Goal: Find specific page/section: Find specific page/section

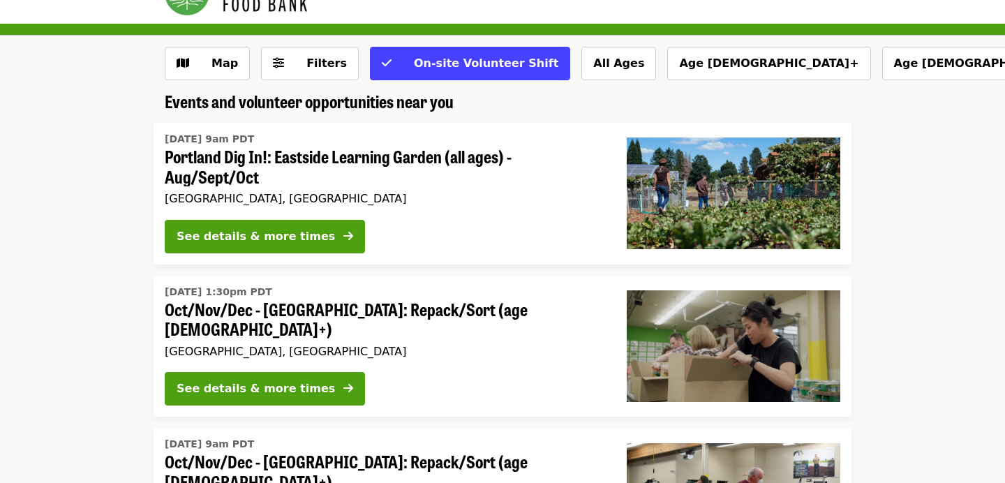
scroll to position [42, 0]
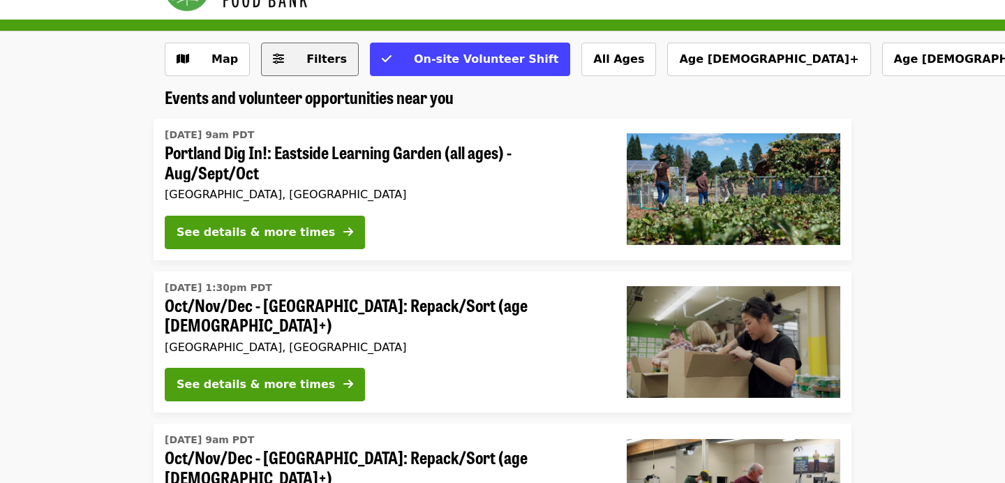
click at [321, 69] on button "Filters" at bounding box center [310, 59] width 98 height 33
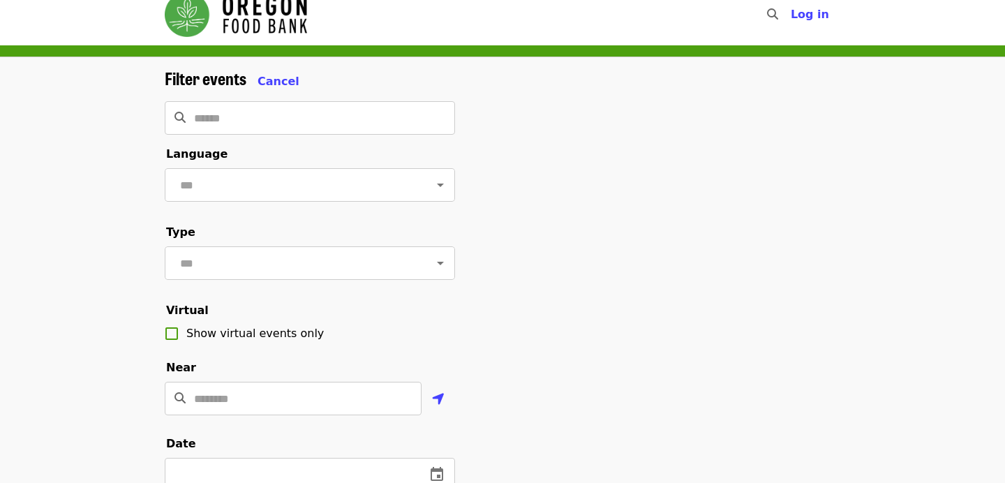
scroll to position [20, 0]
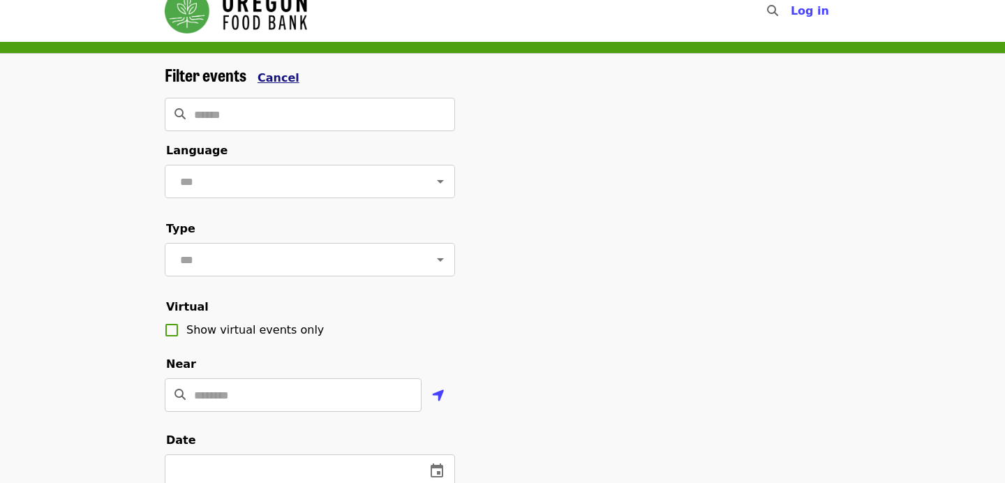
click at [275, 80] on span "Cancel" at bounding box center [279, 77] width 42 height 13
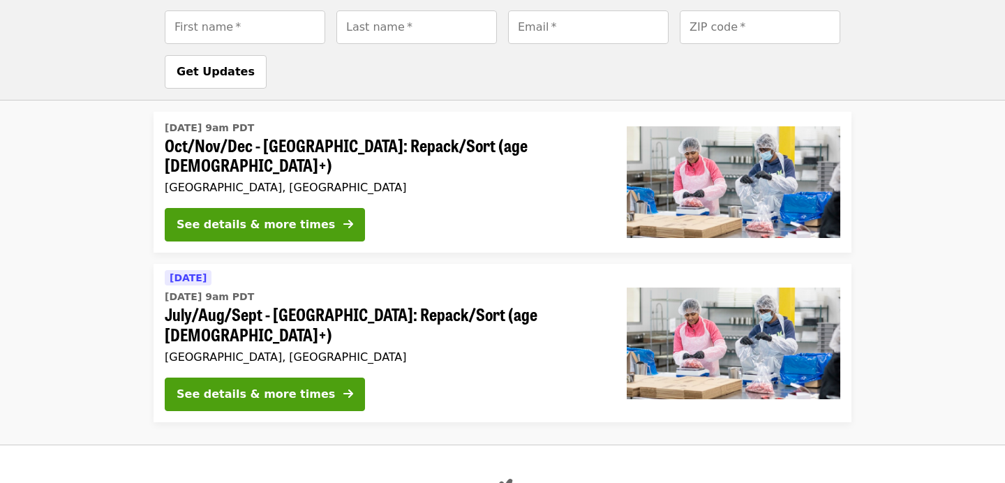
scroll to position [0, 0]
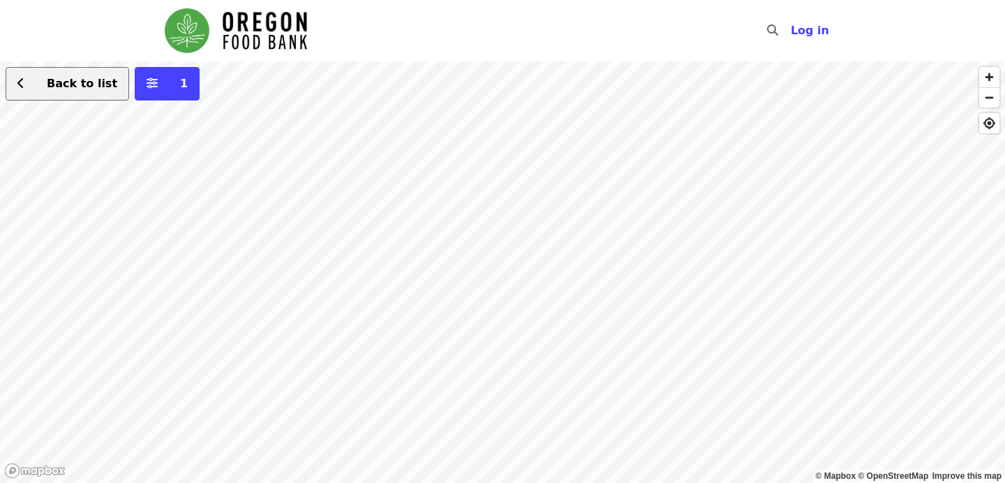
click at [55, 85] on span "Back to list" at bounding box center [82, 83] width 70 height 13
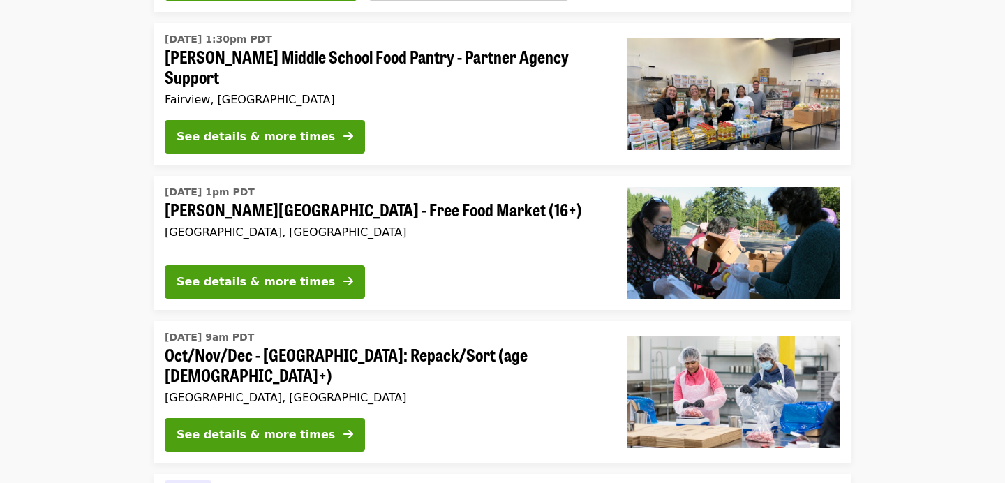
scroll to position [2592, 0]
